Goal: Obtain resource: Download file/media

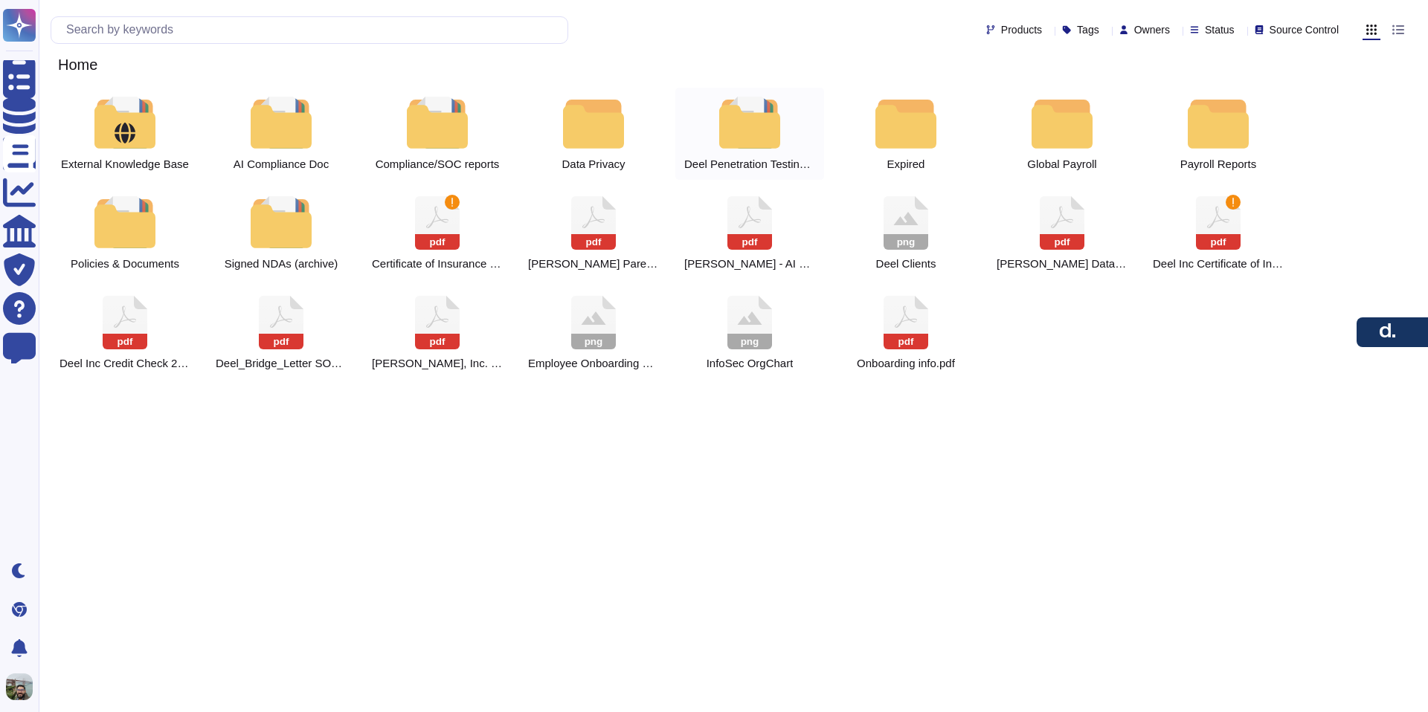
click at [751, 127] on div at bounding box center [749, 123] width 65 height 52
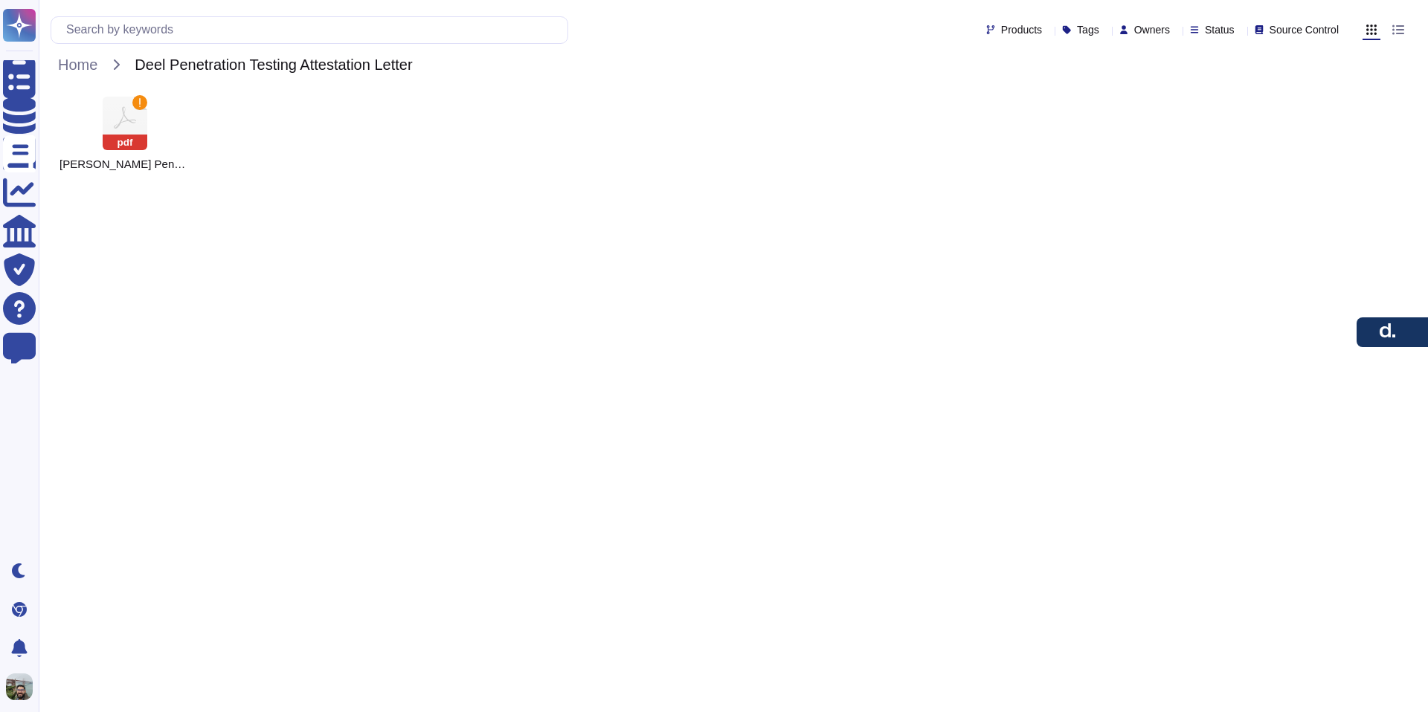
click at [751, 127] on div "pdf [PERSON_NAME] Penetration Testing Attestation Letter.pdf" at bounding box center [733, 134] width 1365 height 92
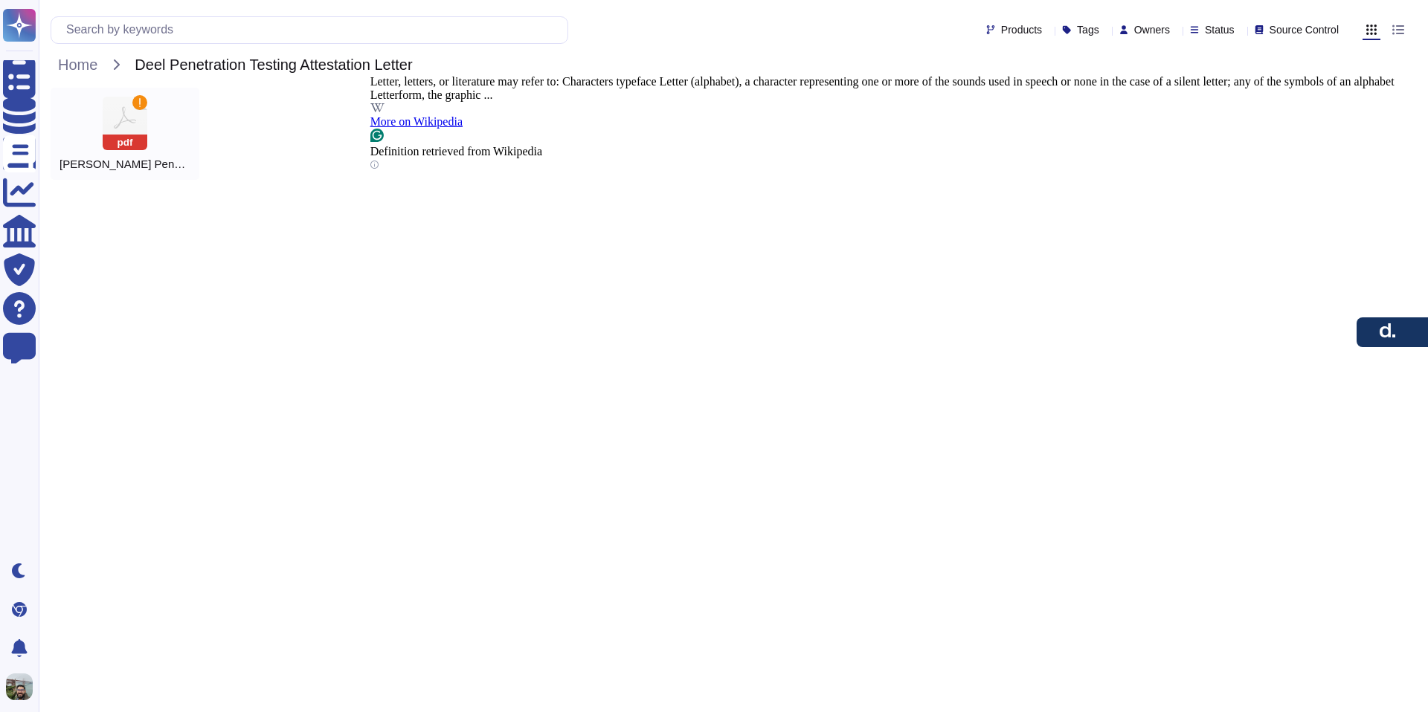
click at [125, 134] on icon at bounding box center [125, 124] width 45 height 54
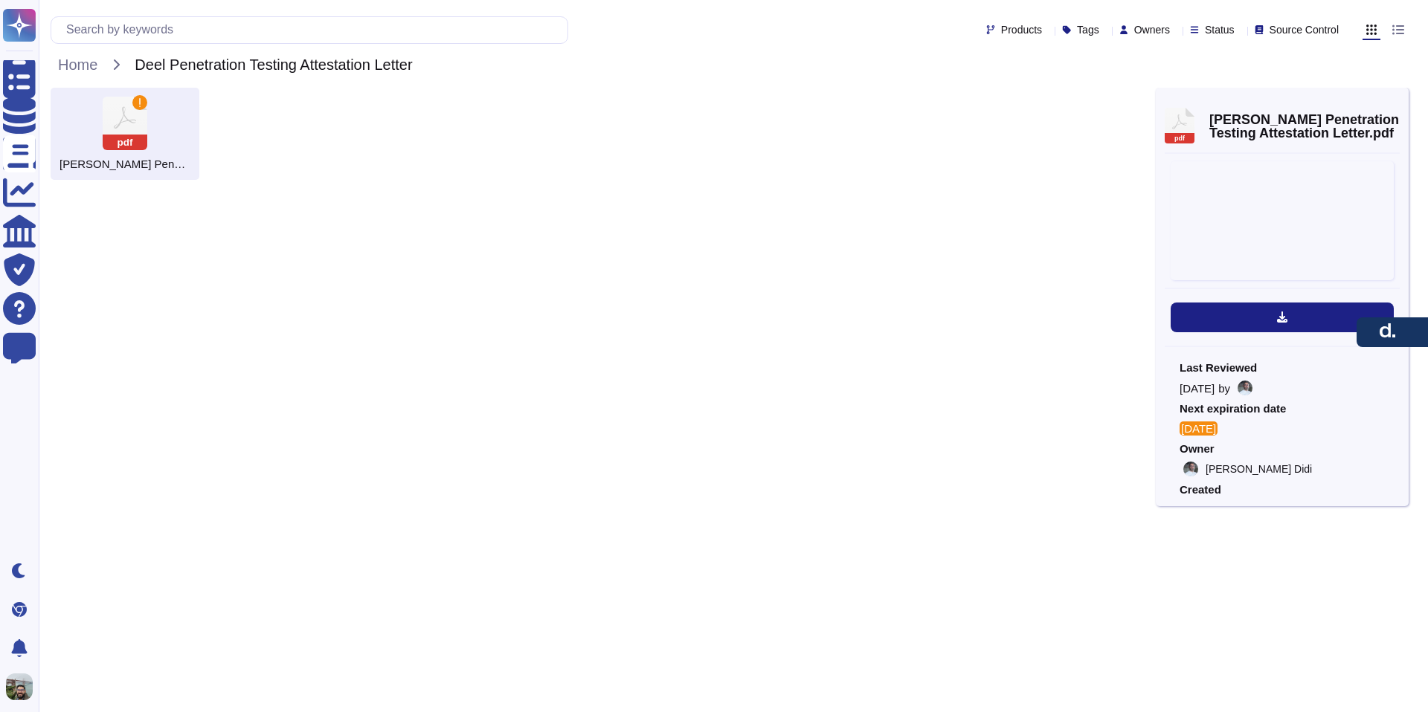
click at [125, 134] on icon at bounding box center [125, 124] width 45 height 54
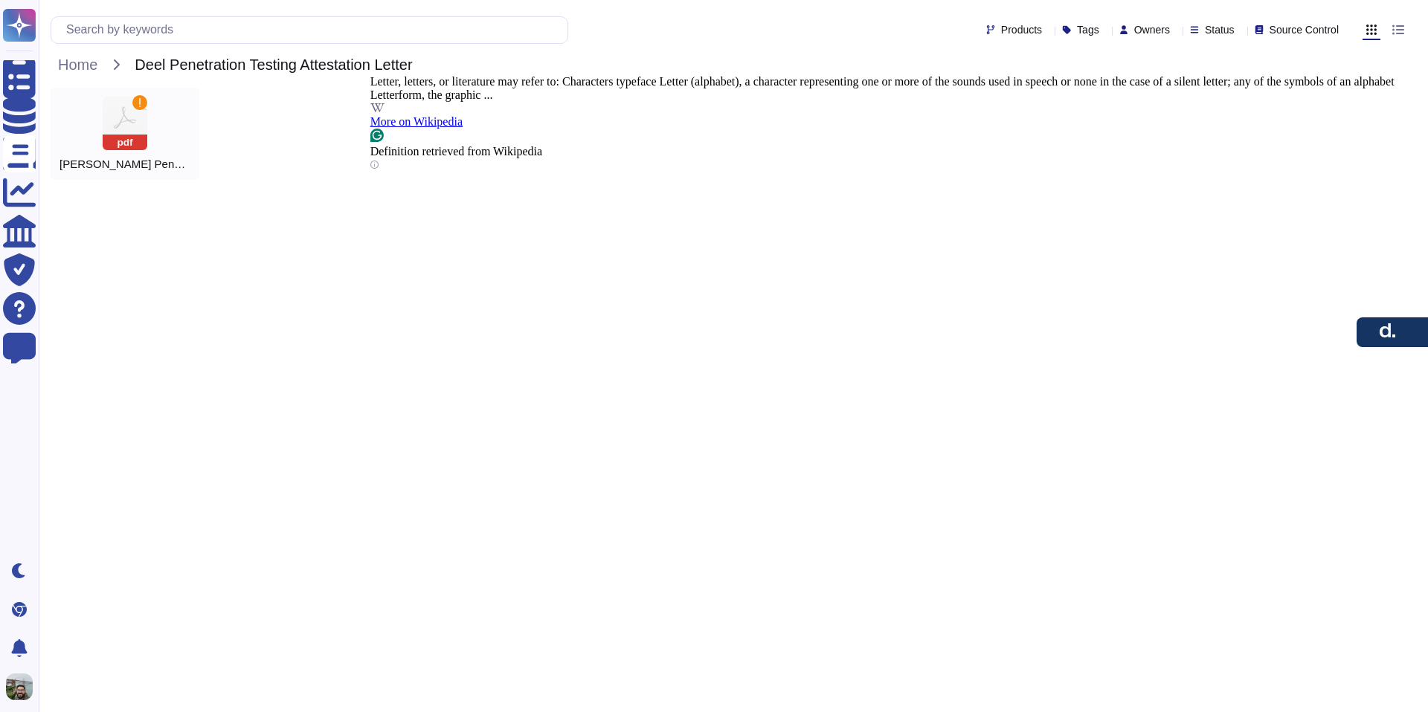
click at [135, 137] on rect at bounding box center [125, 143] width 45 height 16
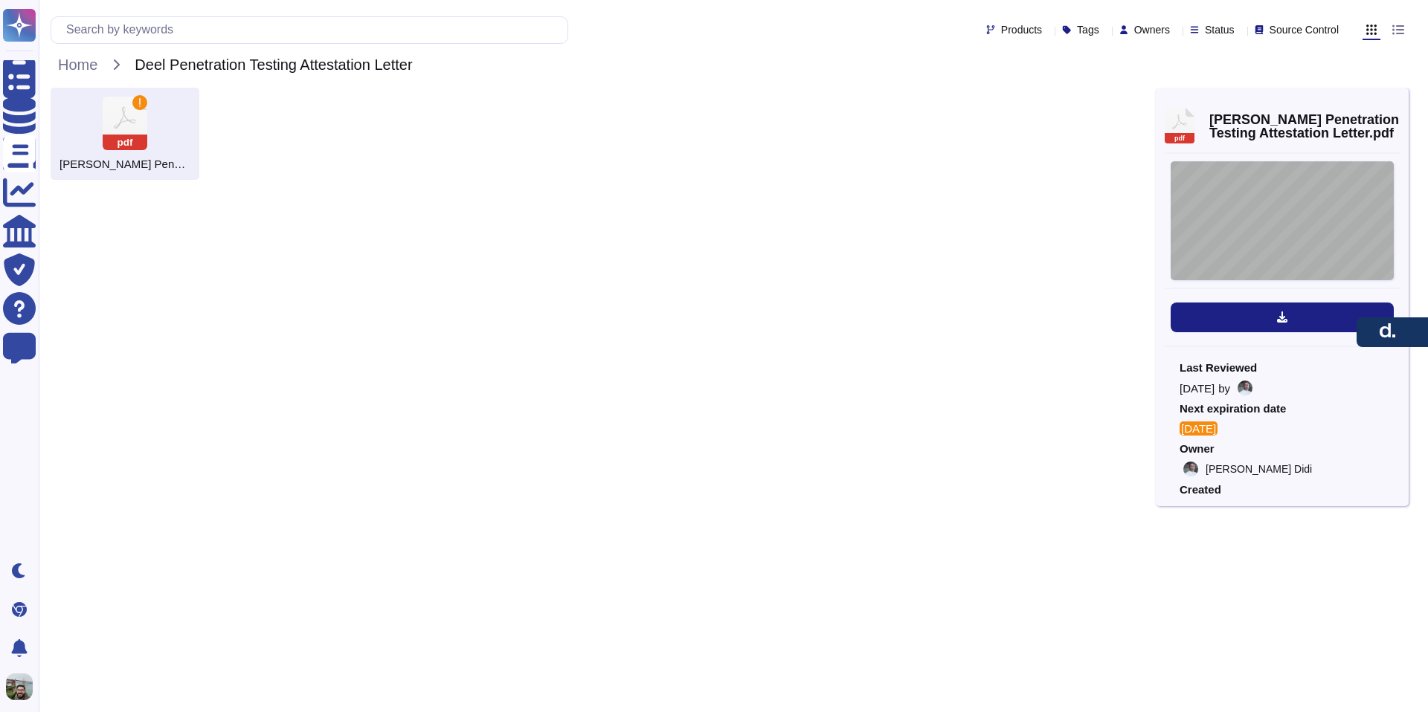
click at [1331, 228] on div "Integrity Consulting & Risk Management I +972 - 77 - 403 - 0846 I 29 Carlibach …" at bounding box center [1281, 220] width 223 height 119
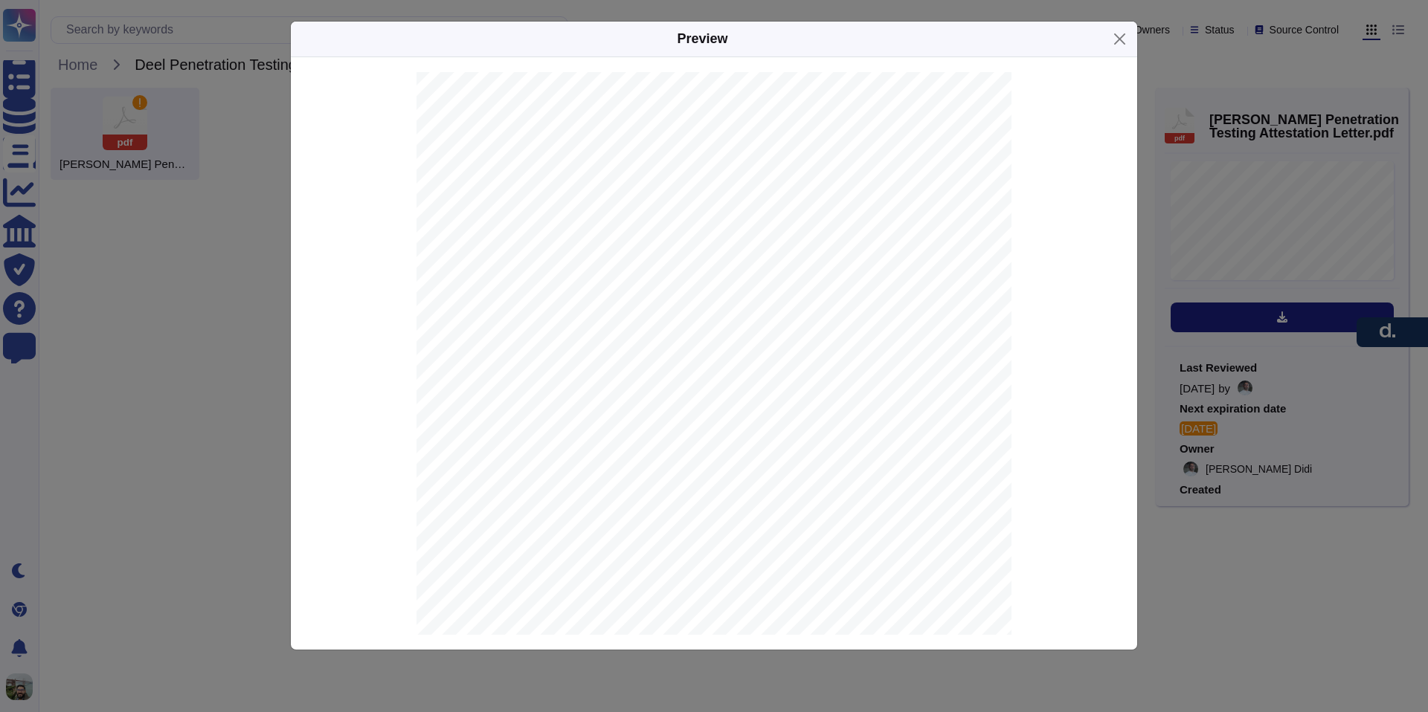
scroll to position [10381, 0]
click at [1268, 580] on div "Preview Integrity Consulting & Risk Management I +972 - 77 - 403 - 0846 I 29 Ca…" at bounding box center [714, 356] width 1428 height 712
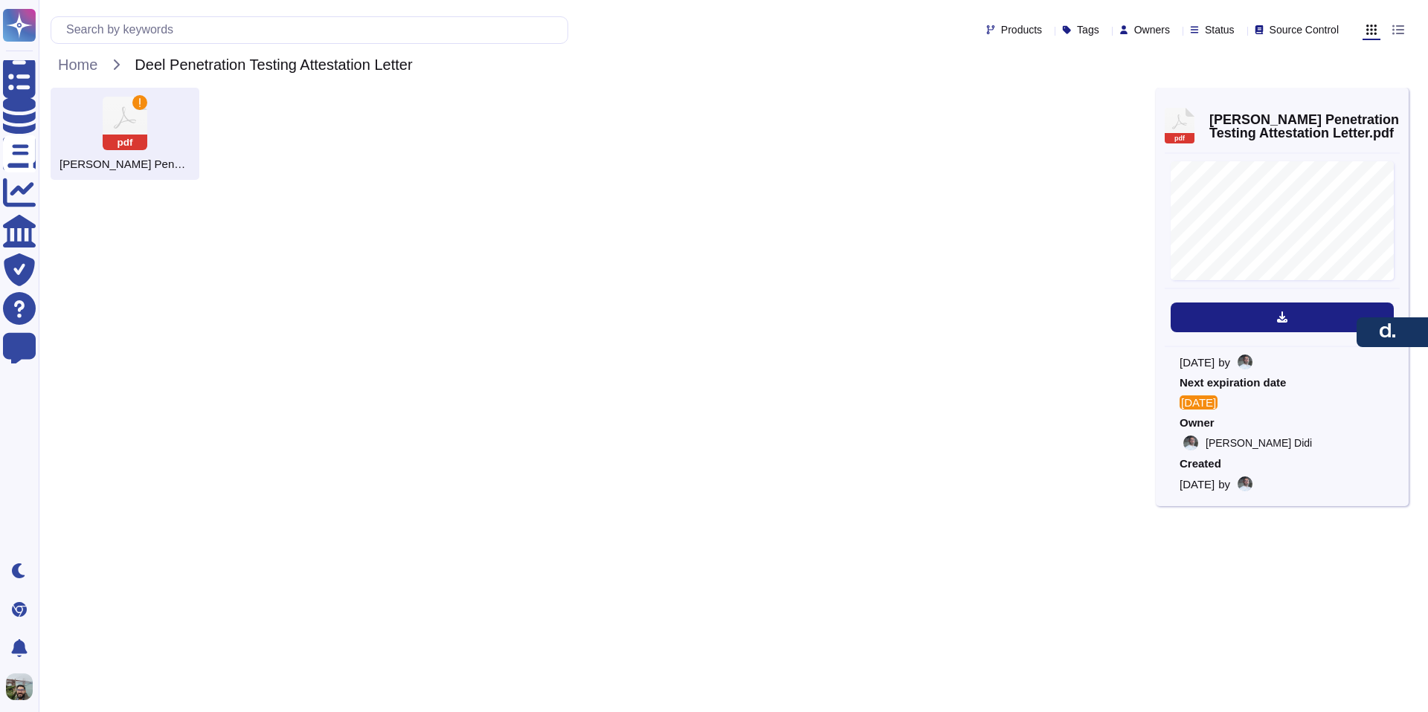
scroll to position [0, 0]
click at [97, 65] on span "Home" at bounding box center [78, 65] width 54 height 22
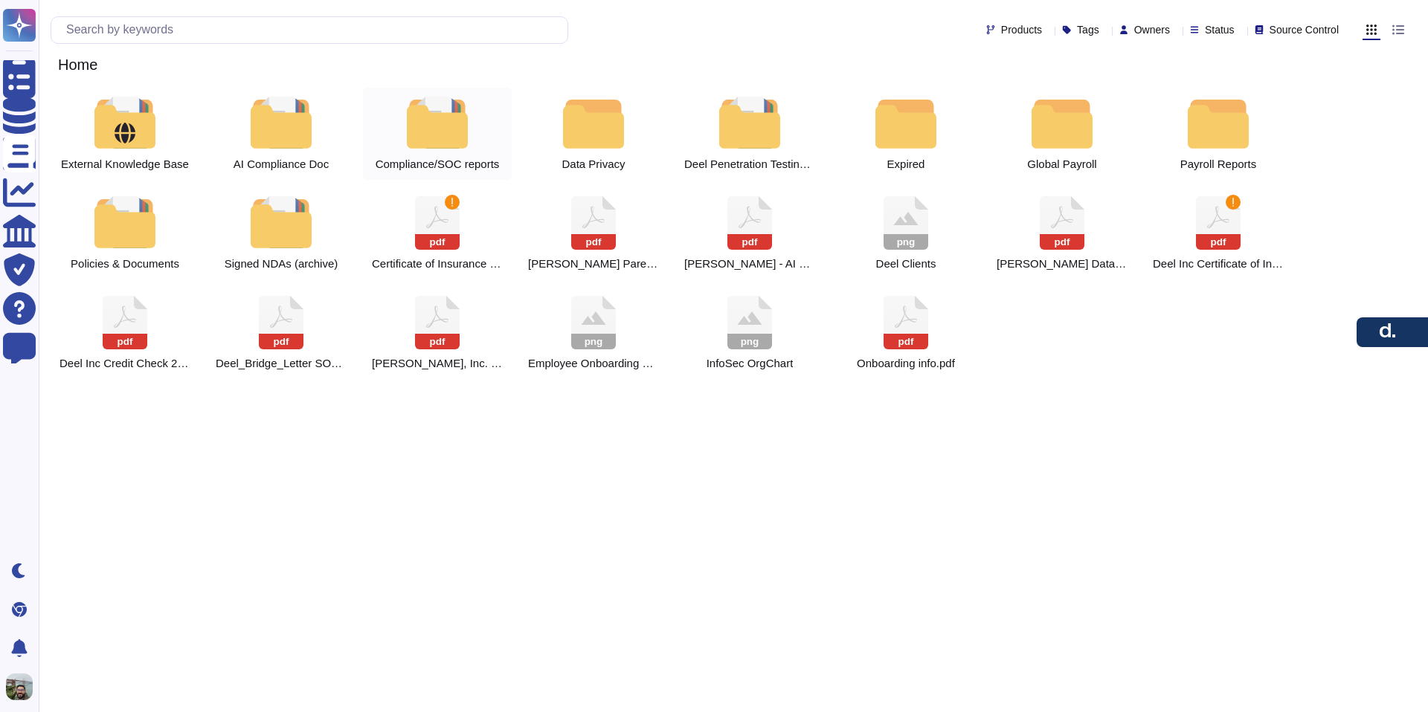
click at [428, 132] on div at bounding box center [437, 123] width 65 height 52
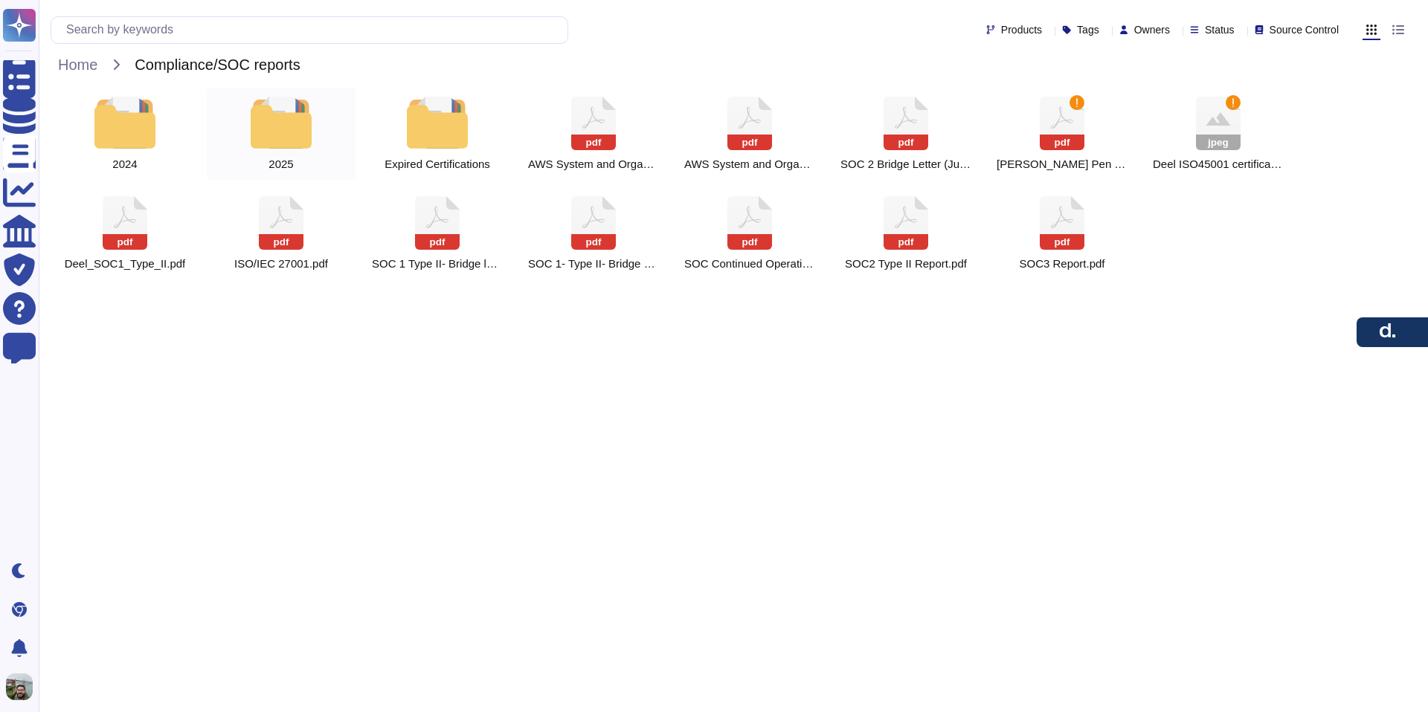
click at [257, 124] on div at bounding box center [280, 123] width 65 height 52
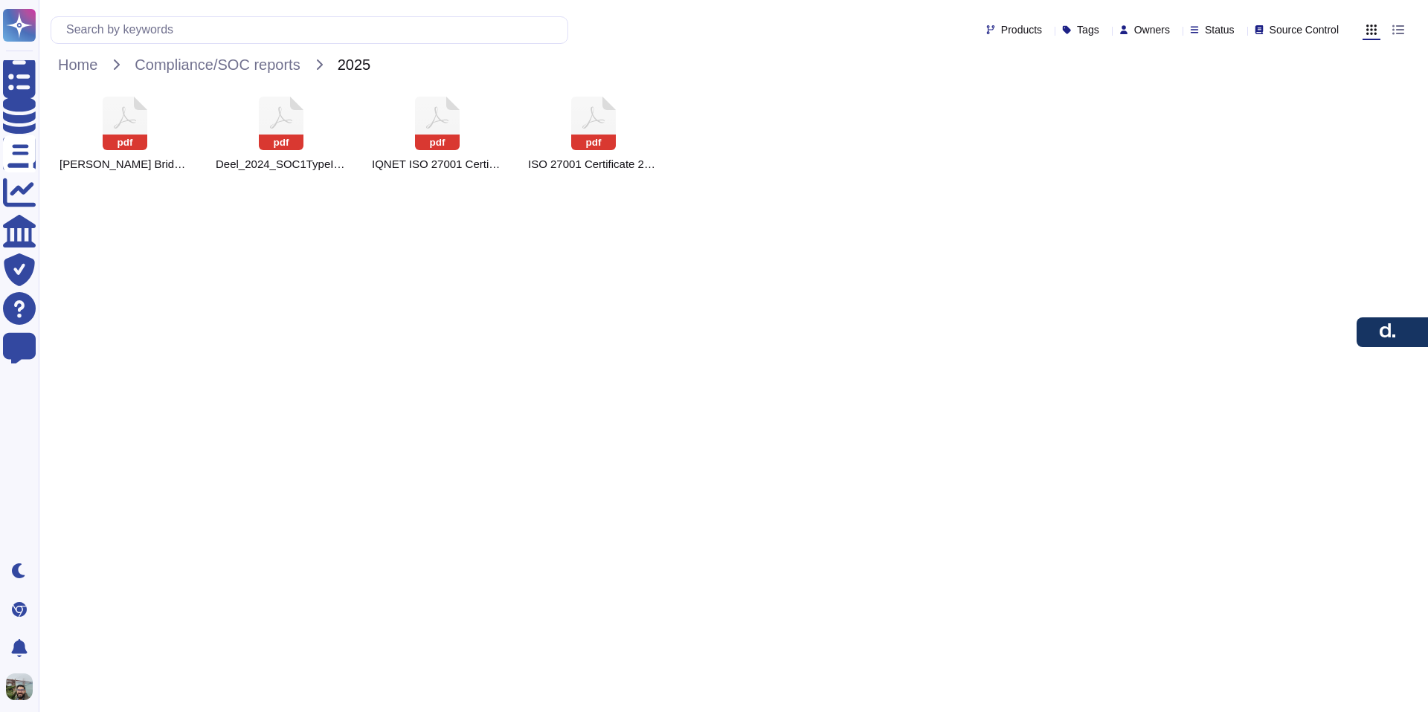
click at [257, 124] on div "pdf Deel_2024_SOC1TypeII_finalReport (1).pdf" at bounding box center [281, 134] width 149 height 92
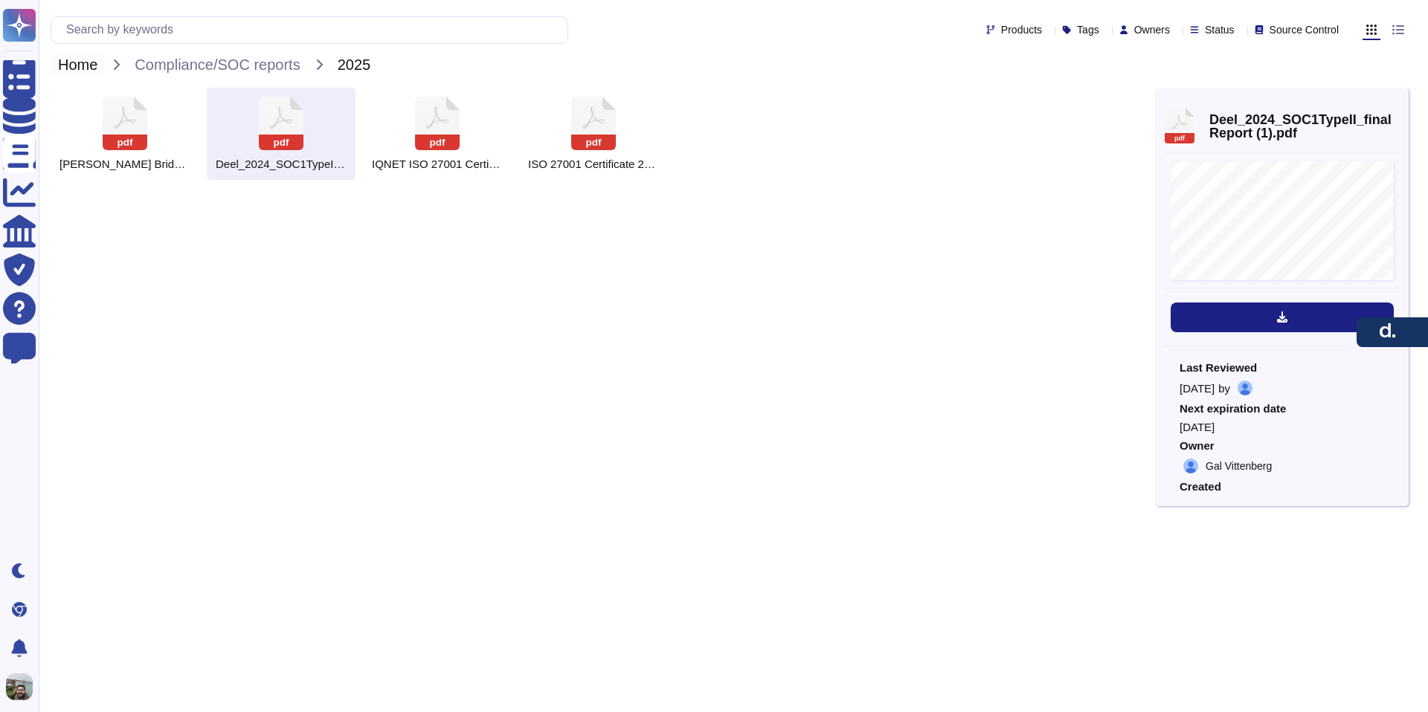
click at [81, 71] on span "Home" at bounding box center [78, 65] width 54 height 22
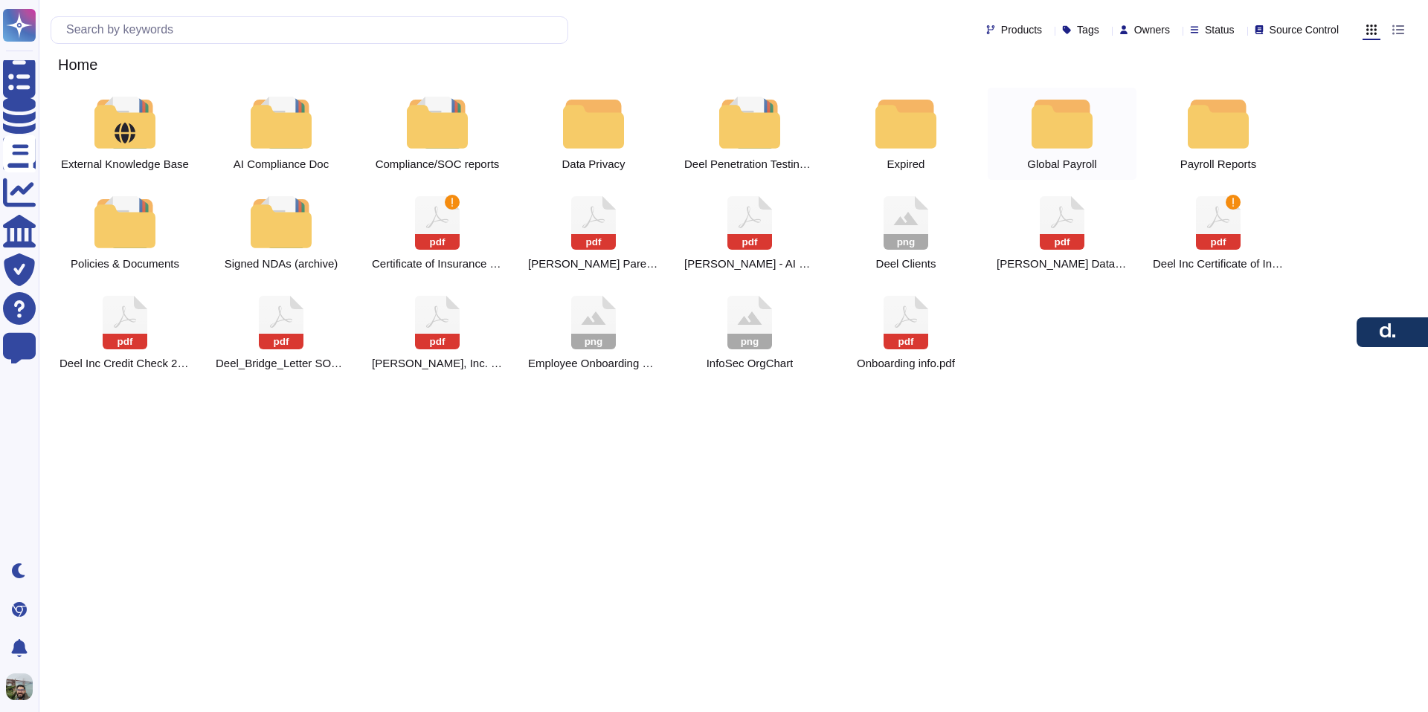
click at [1068, 161] on span "Global Payroll" at bounding box center [1061, 164] width 69 height 13
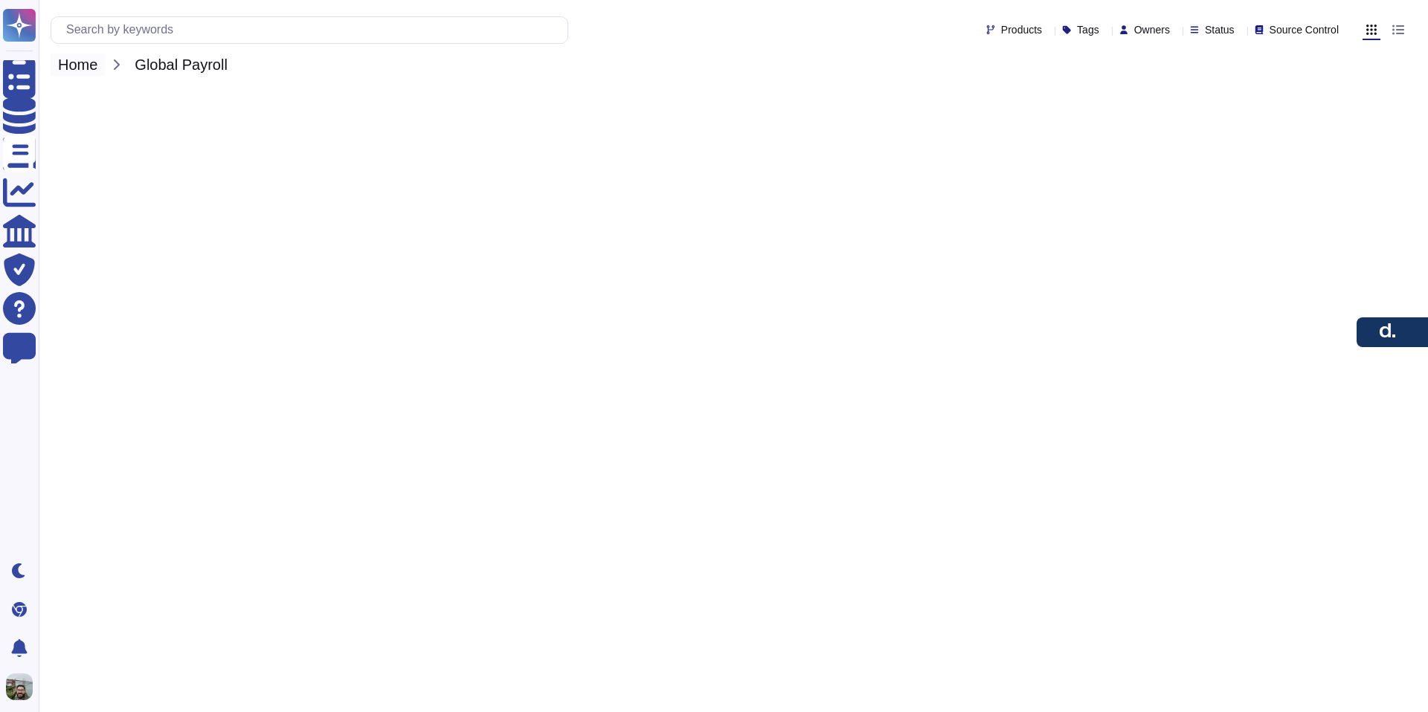
click at [87, 68] on span "Home" at bounding box center [78, 65] width 54 height 22
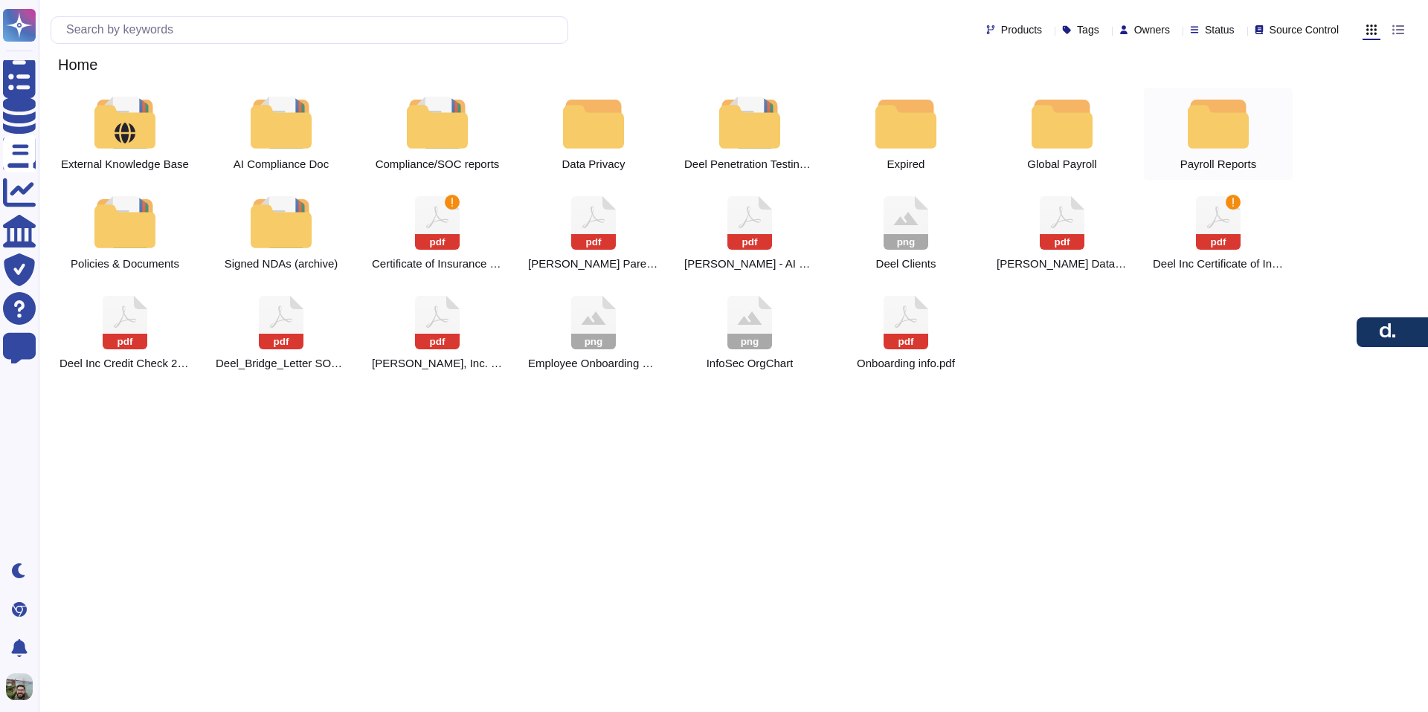
click at [1202, 146] on div at bounding box center [1217, 123] width 65 height 52
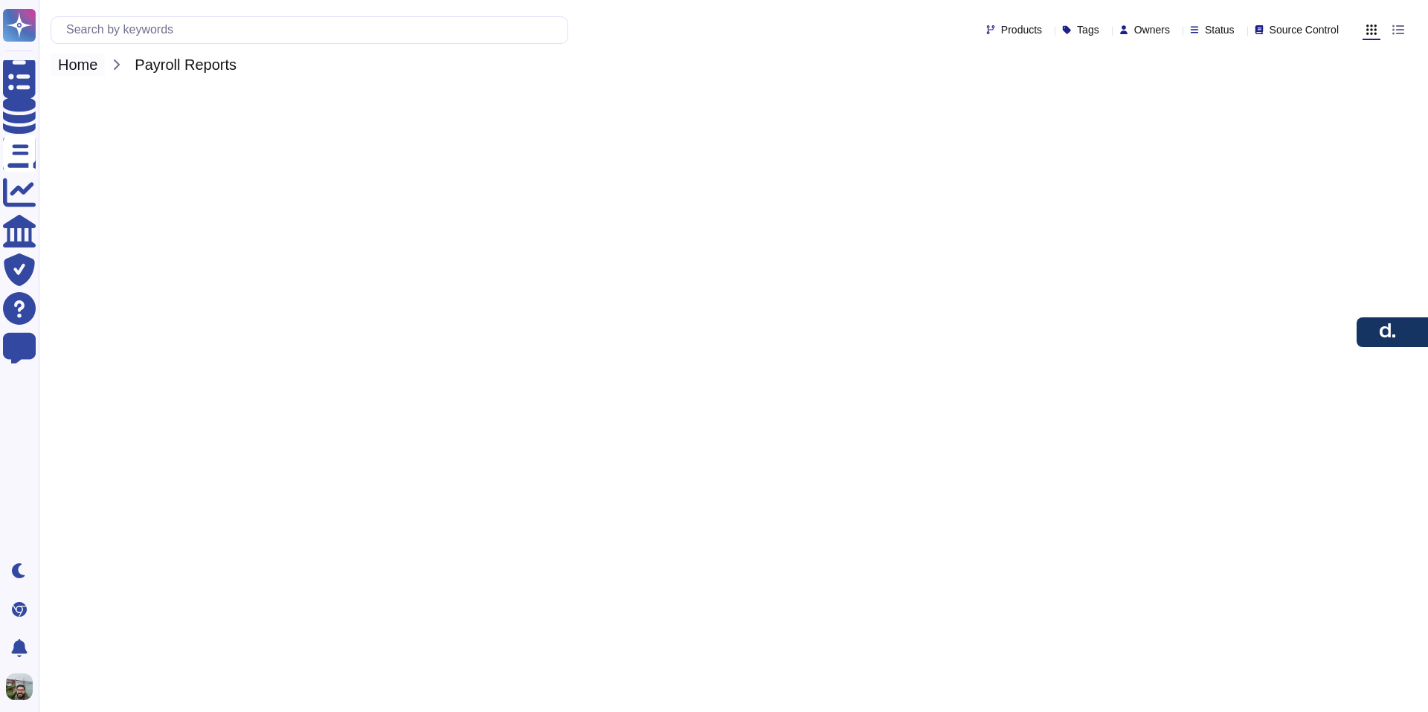
click at [81, 68] on span "Home" at bounding box center [78, 65] width 54 height 22
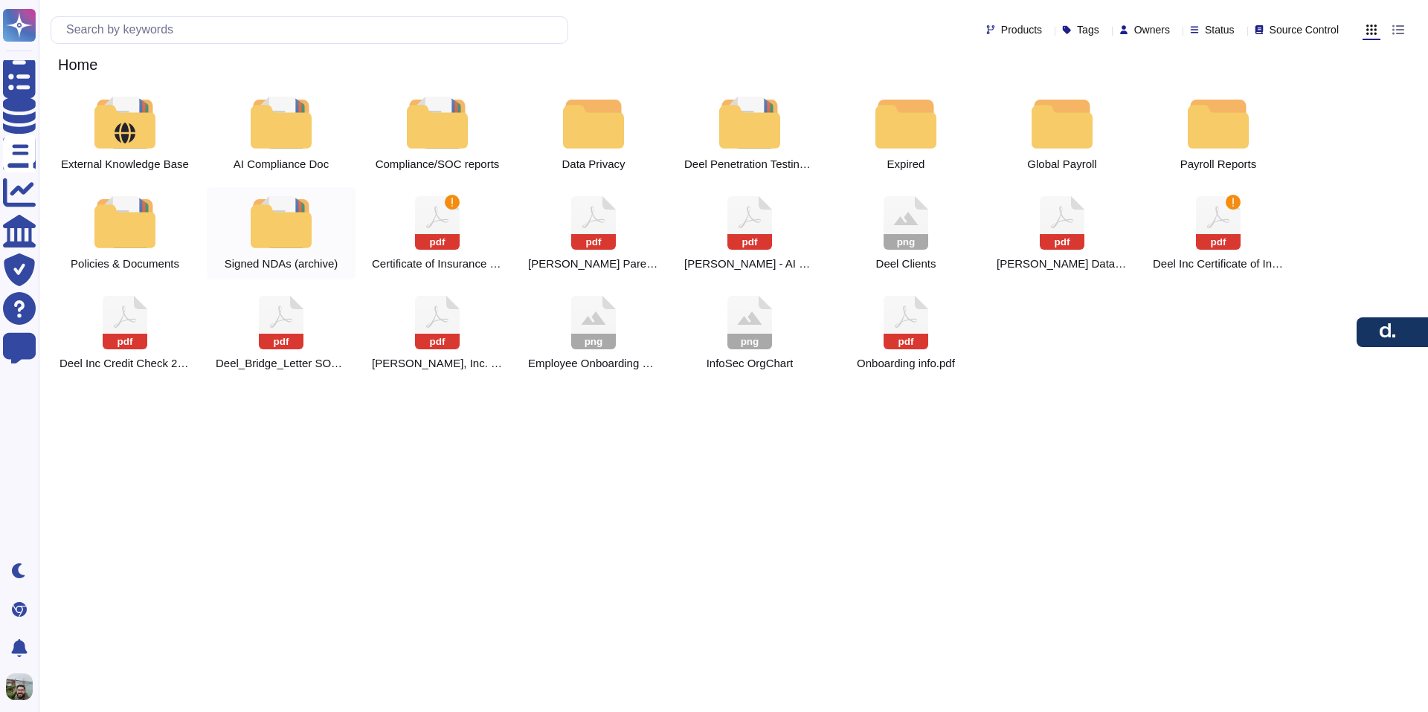
click at [290, 235] on div at bounding box center [280, 222] width 65 height 52
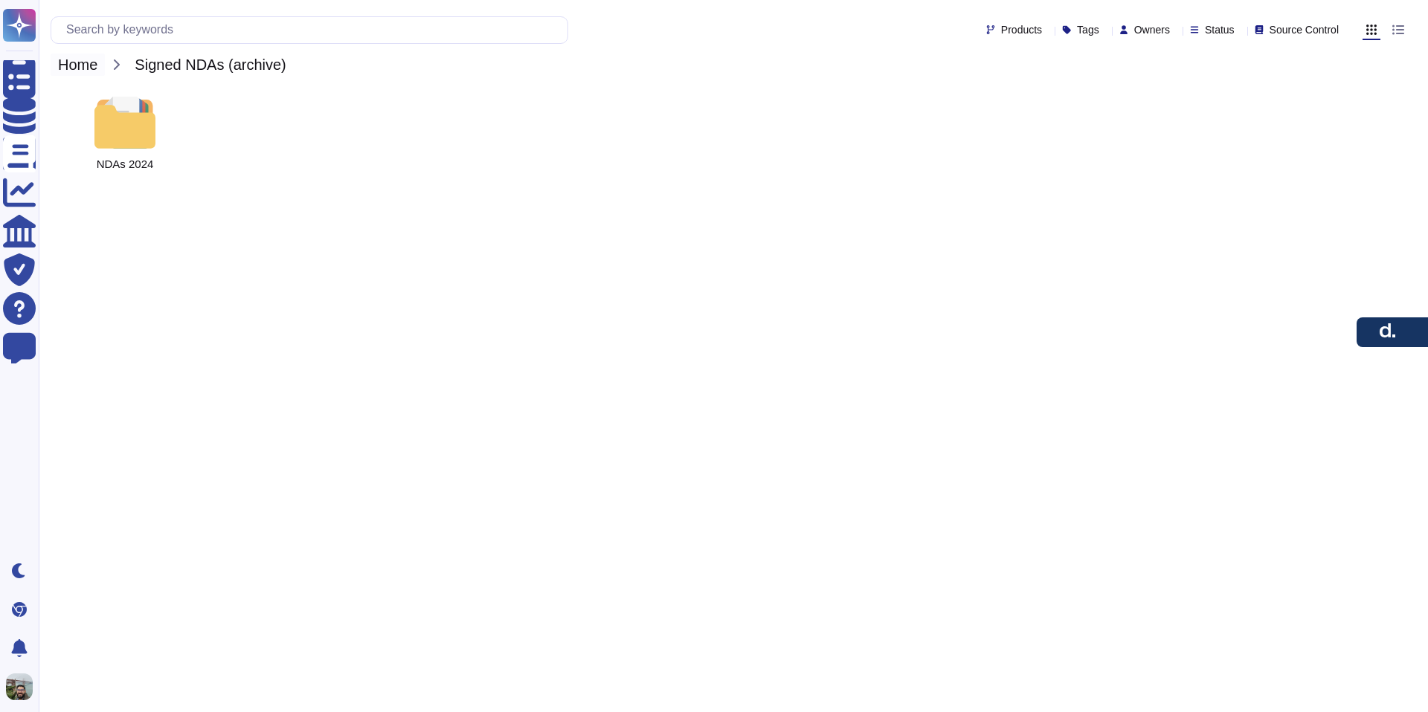
click at [68, 74] on span "Home" at bounding box center [78, 65] width 54 height 22
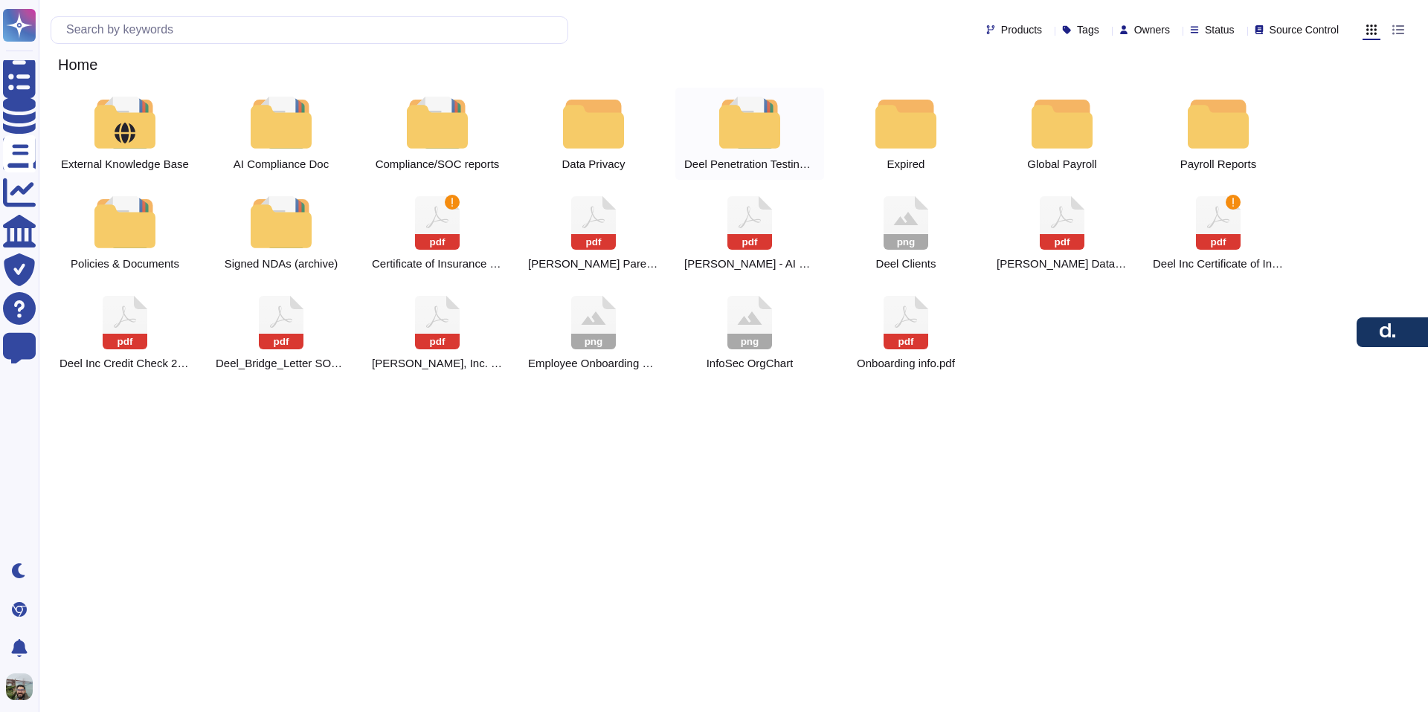
click at [721, 137] on div at bounding box center [749, 123] width 65 height 52
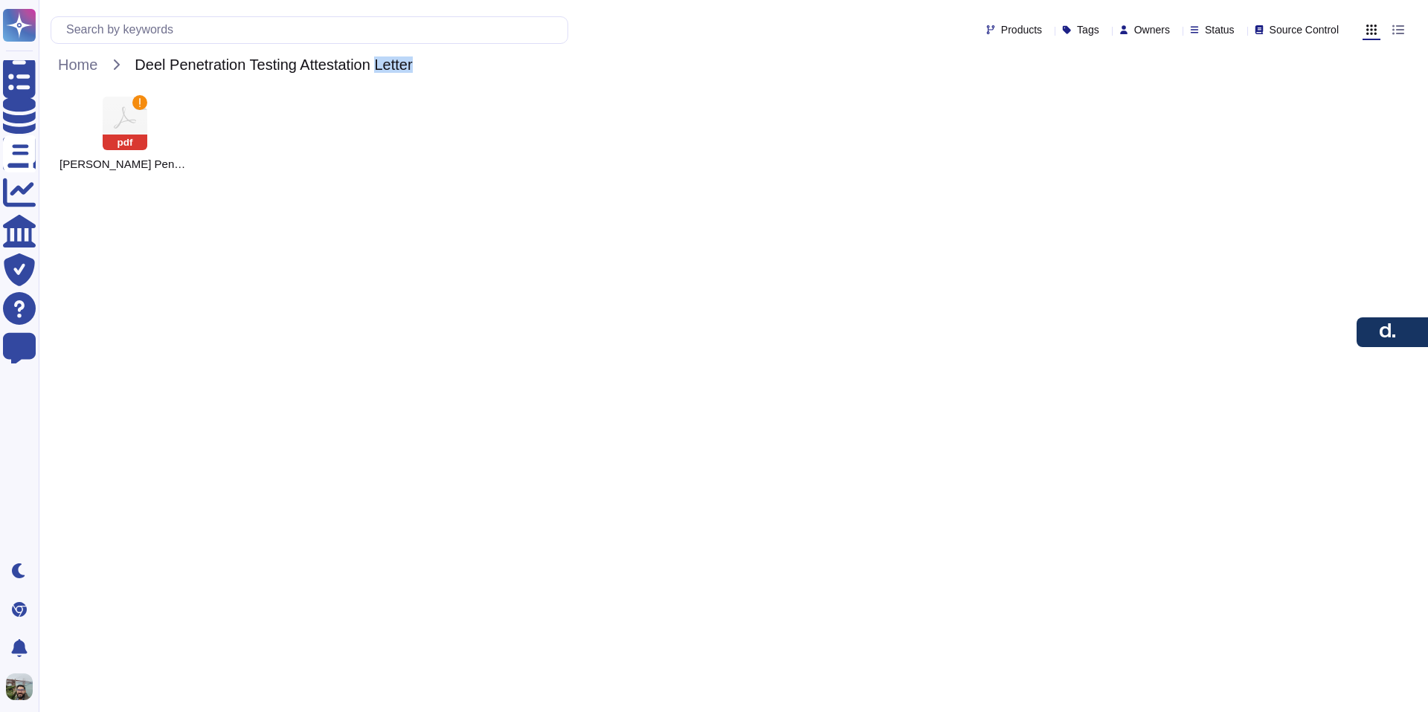
click at [721, 137] on div "pdf [PERSON_NAME] Penetration Testing Attestation Letter.pdf" at bounding box center [733, 134] width 1365 height 92
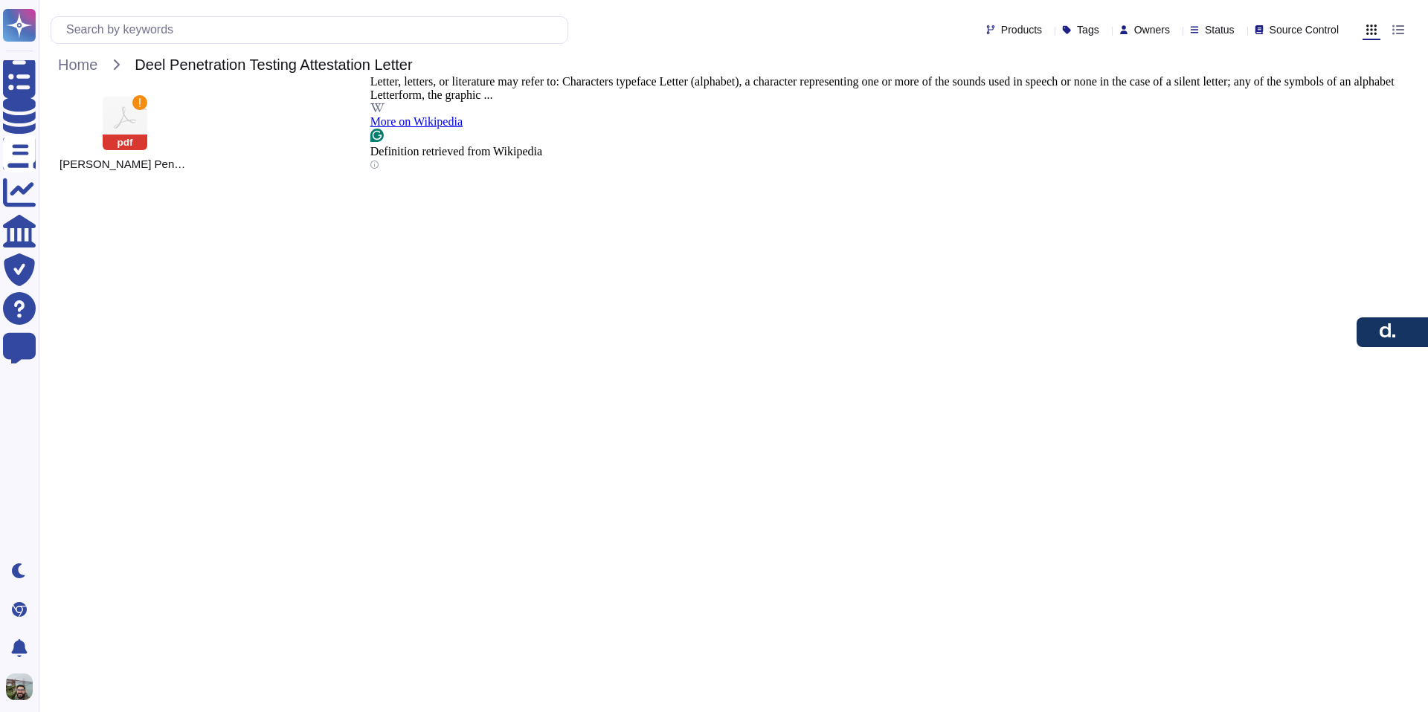
click at [957, 209] on html "Questionnaires Knowledge Base Documents Analytics CAIQ / SIG Trust Center Help …" at bounding box center [714, 104] width 1428 height 209
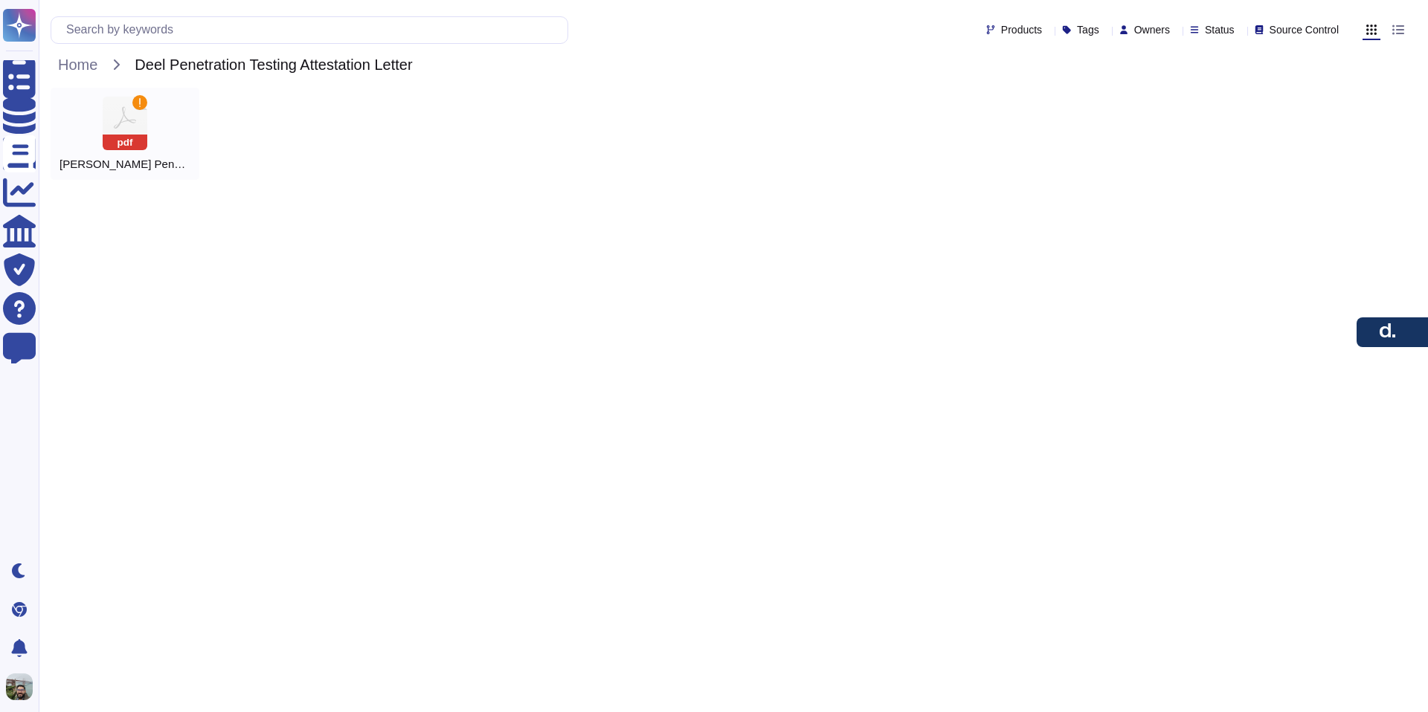
click at [132, 140] on rect at bounding box center [125, 143] width 45 height 16
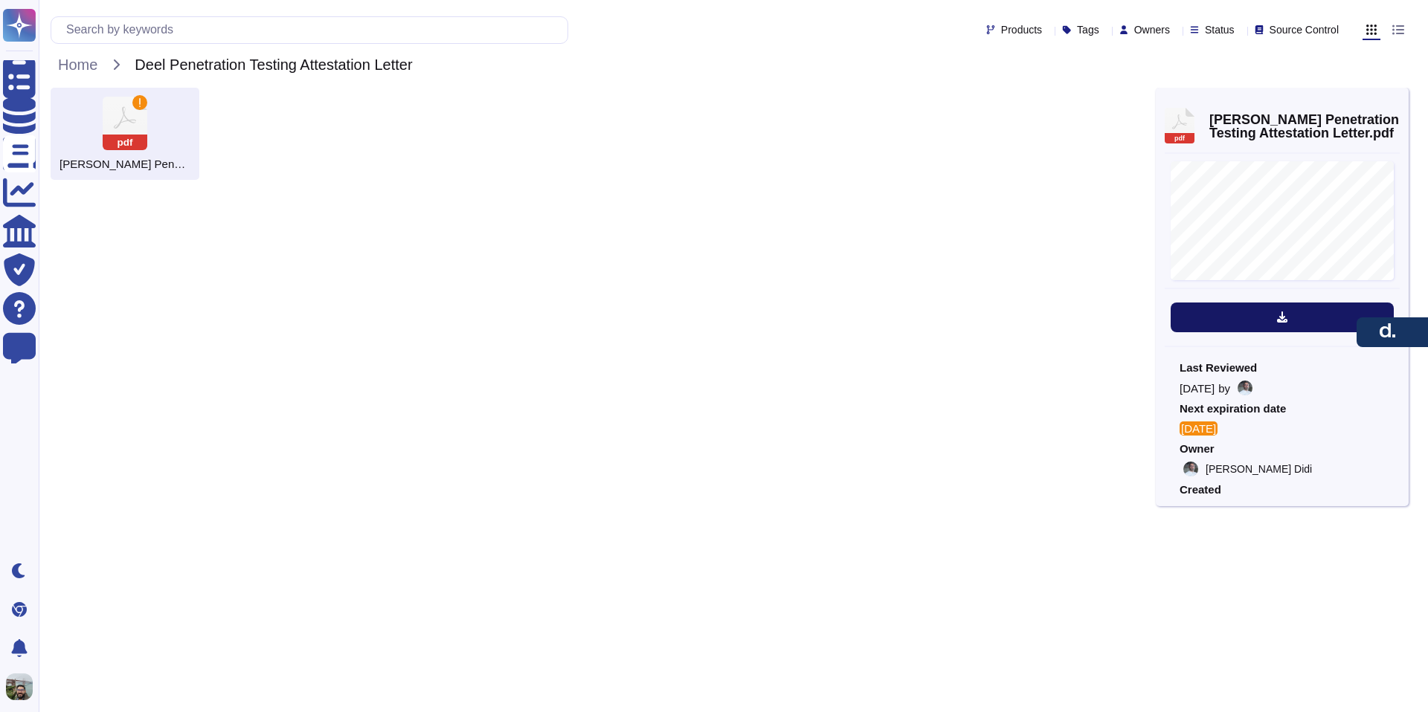
click at [1284, 325] on button at bounding box center [1281, 318] width 223 height 30
